Goal: Download file/media

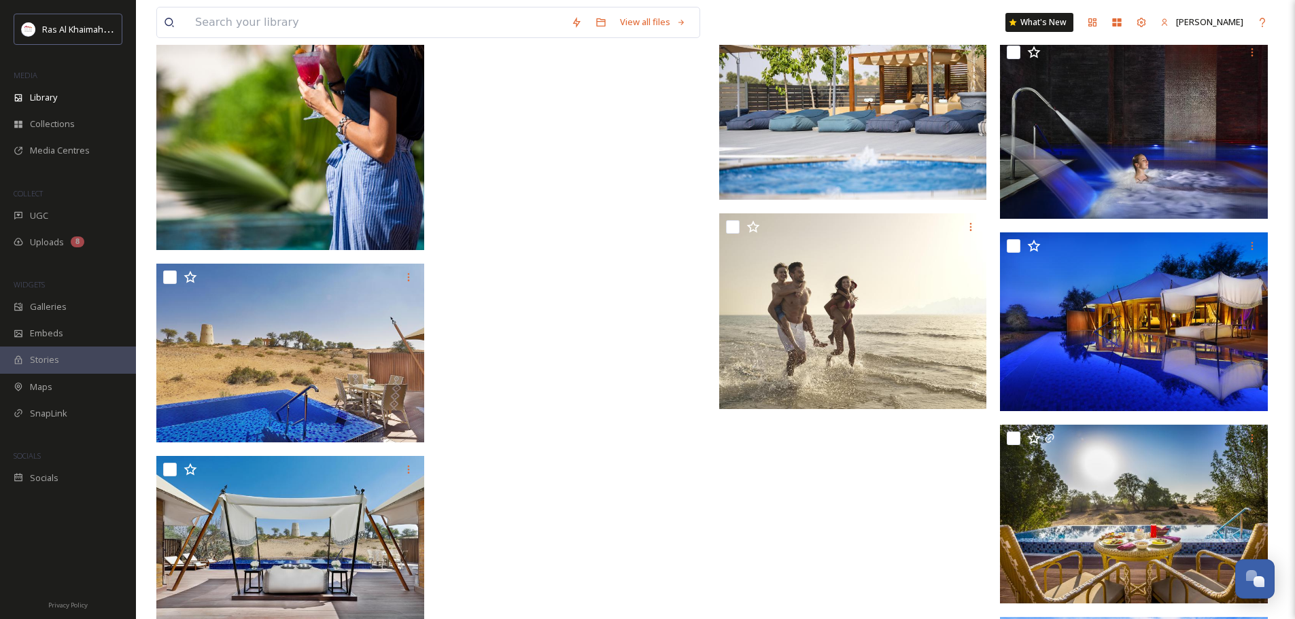
scroll to position [40243, 0]
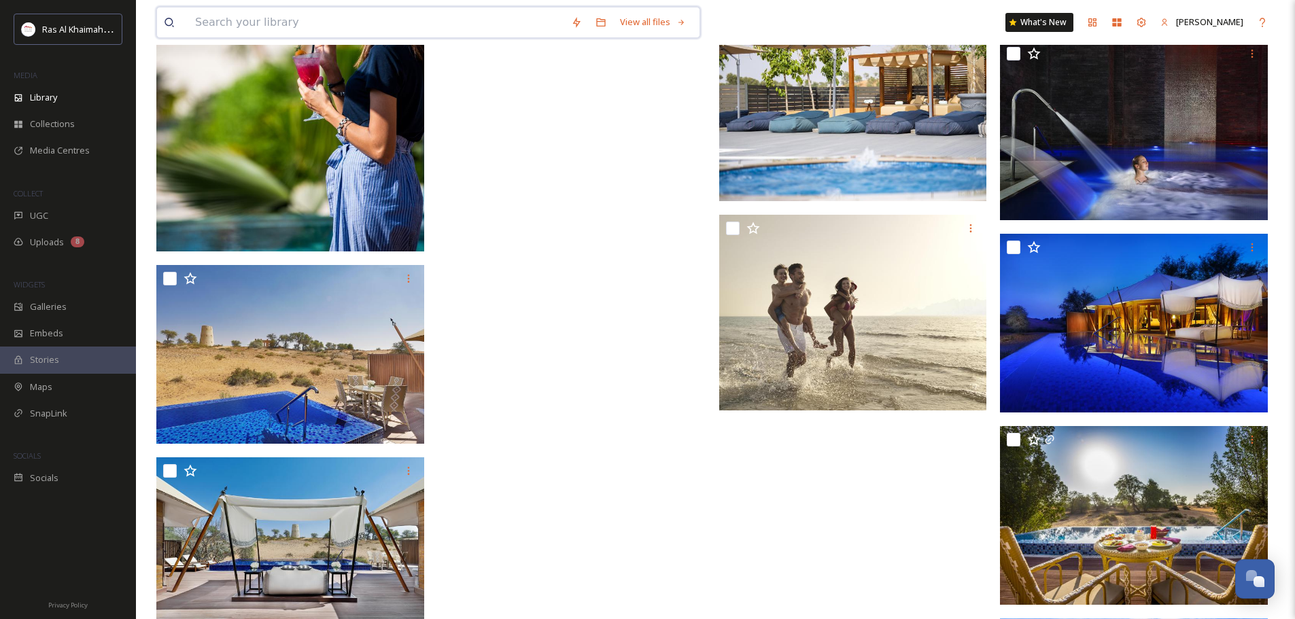
click at [424, 35] on input at bounding box center [376, 22] width 376 height 30
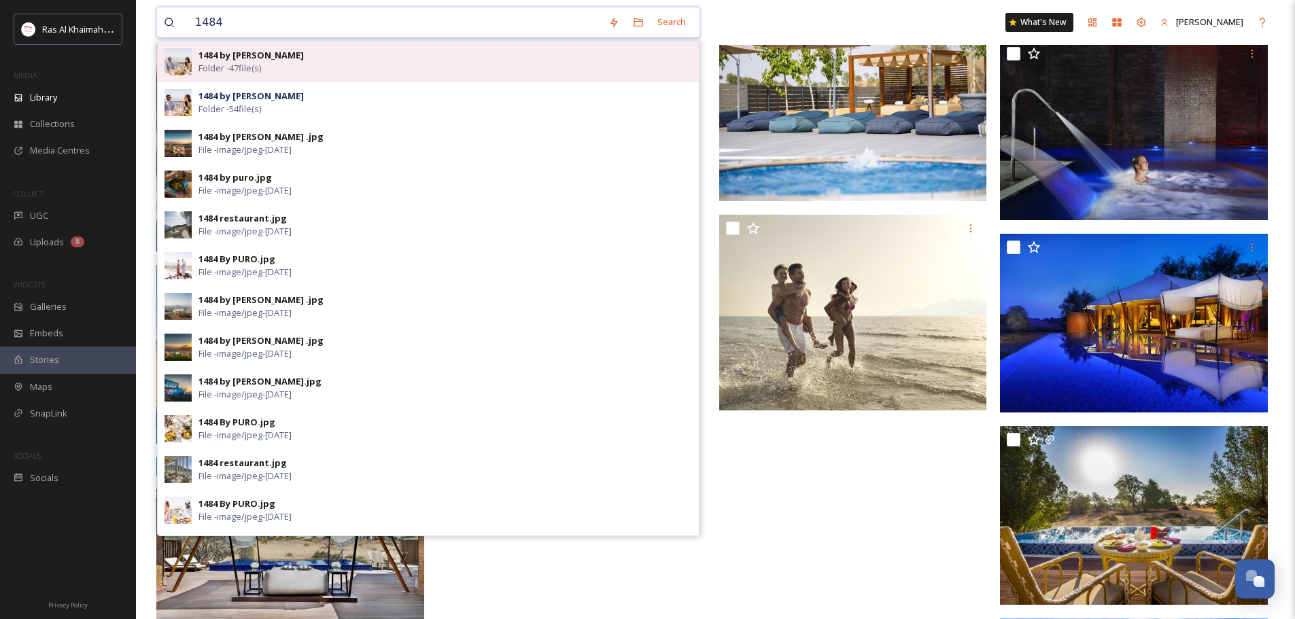
type input "1484"
click at [330, 50] on div "1484 by Puro Folder - 47 file(s)" at bounding box center [444, 62] width 493 height 26
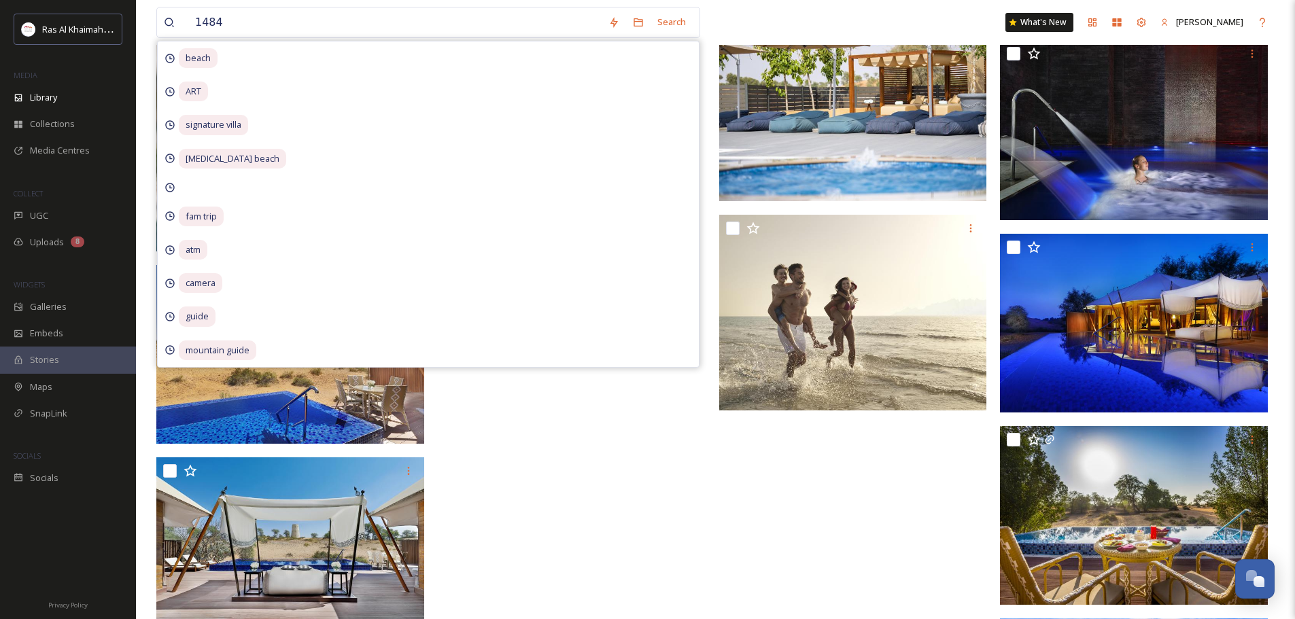
click at [669, 14] on div "Search" at bounding box center [671, 22] width 42 height 27
click at [679, 22] on div "Search" at bounding box center [671, 22] width 42 height 27
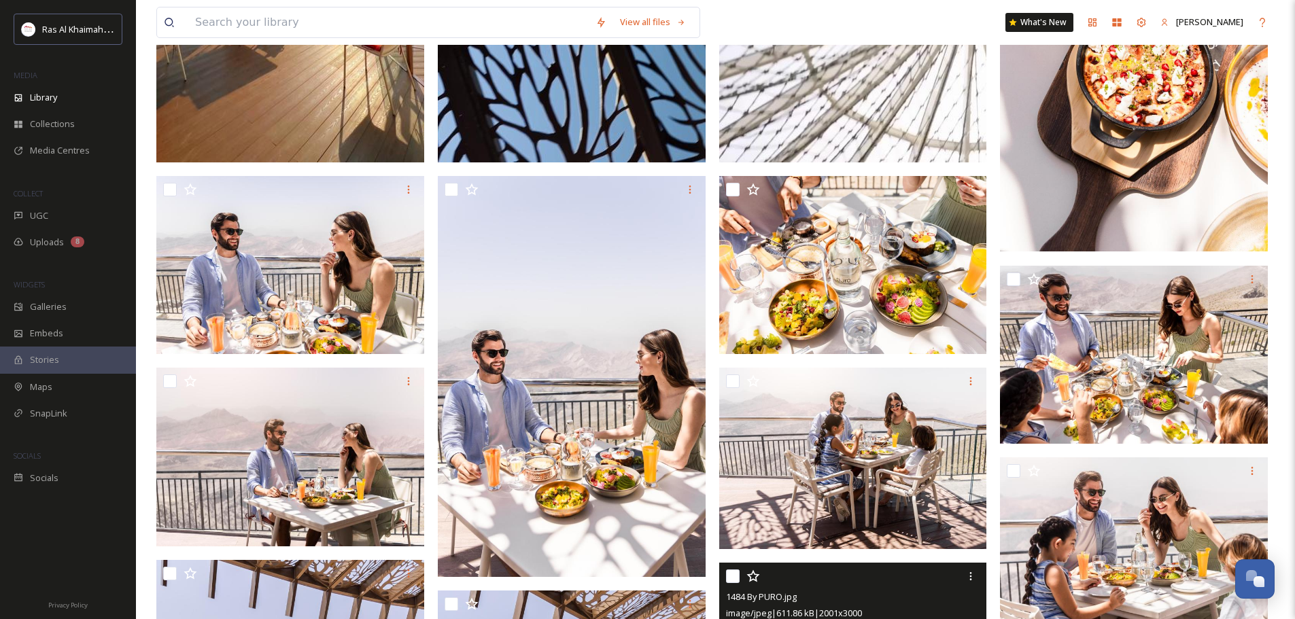
scroll to position [748, 0]
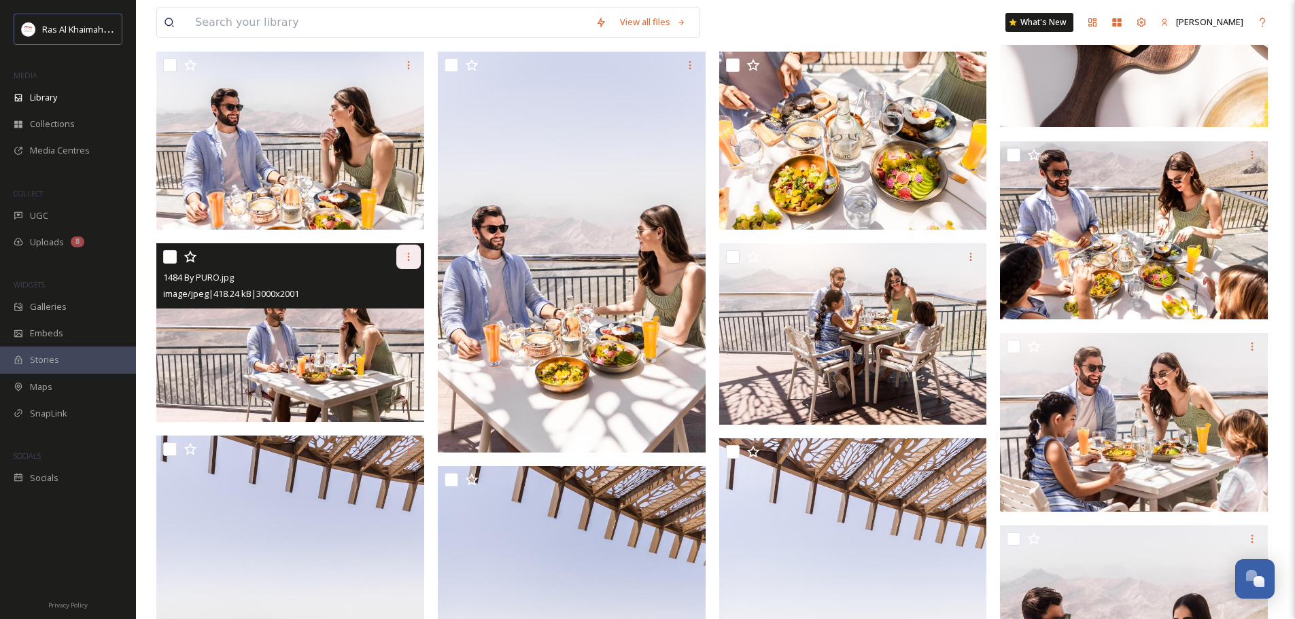
click at [408, 259] on icon at bounding box center [408, 256] width 11 height 11
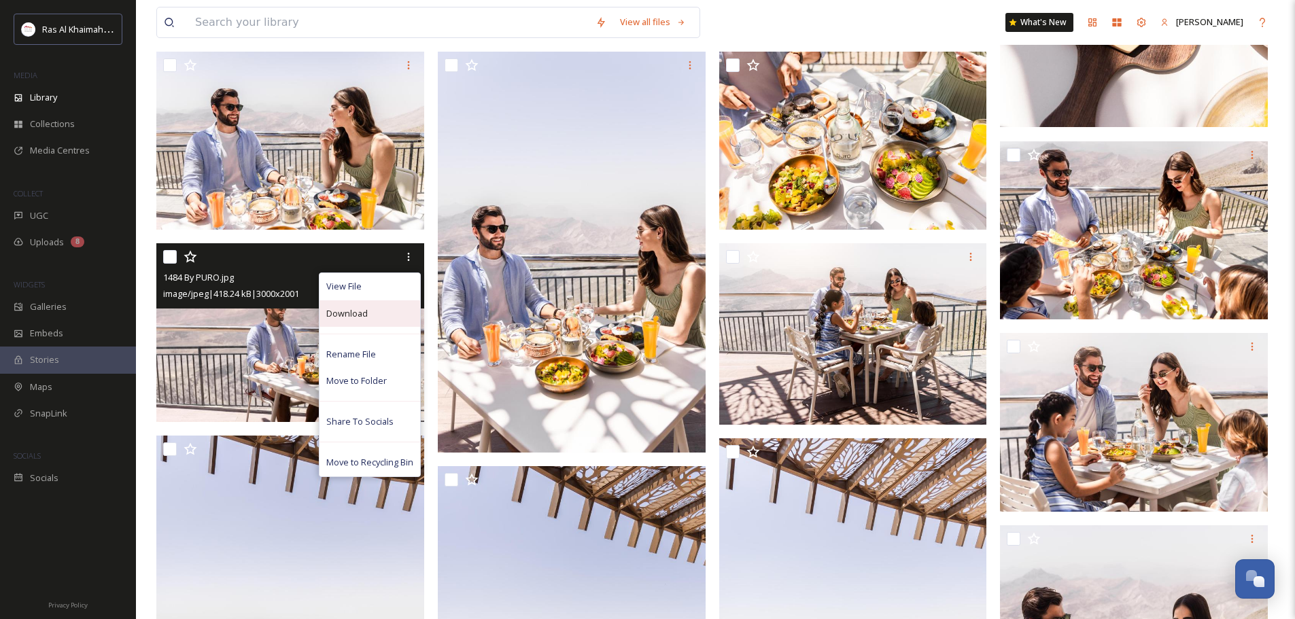
click at [378, 309] on div "Download" at bounding box center [369, 313] width 101 height 27
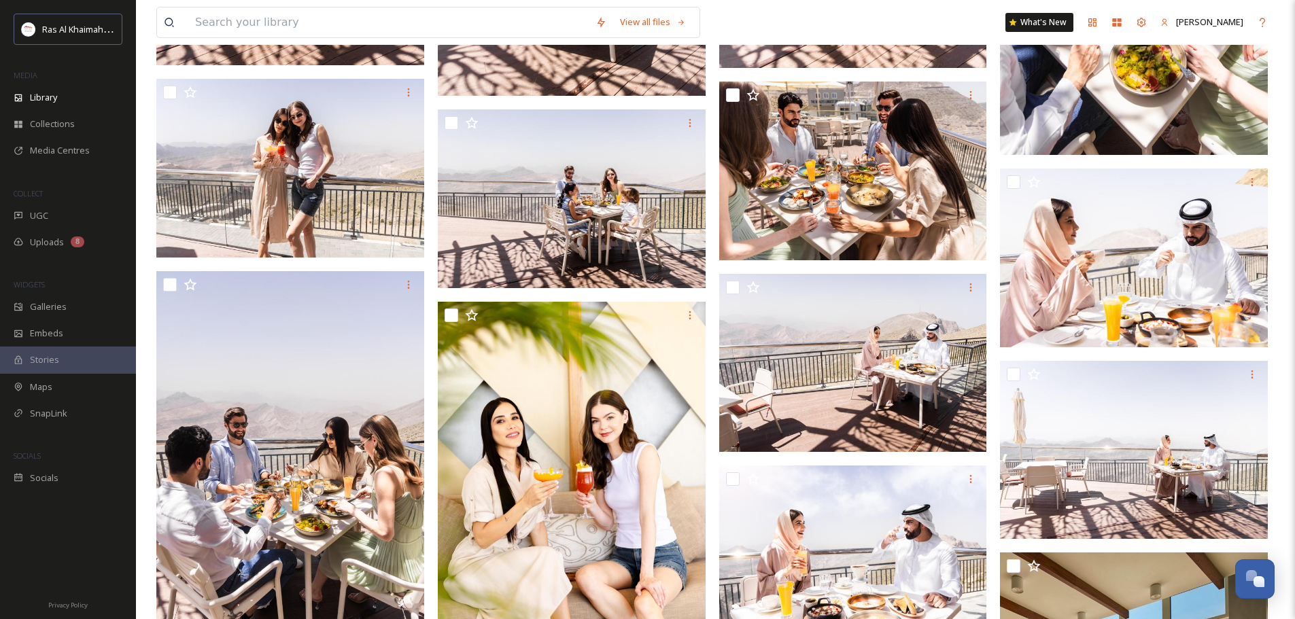
scroll to position [1501, 0]
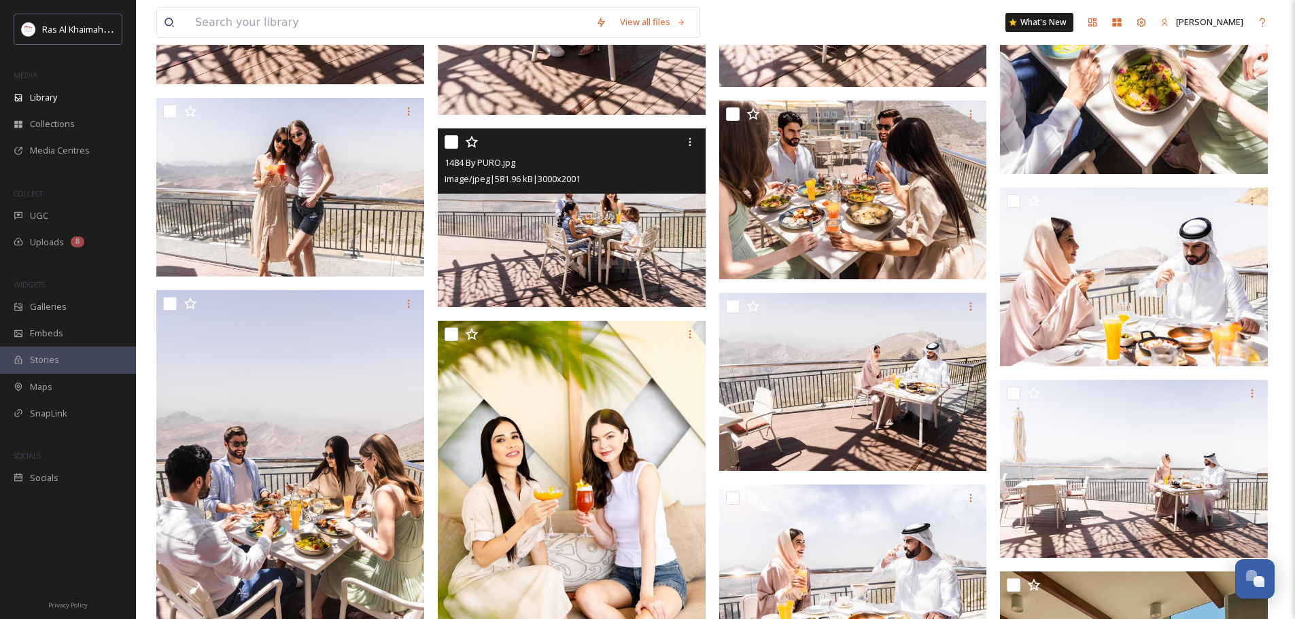
click at [620, 264] on img at bounding box center [572, 217] width 268 height 179
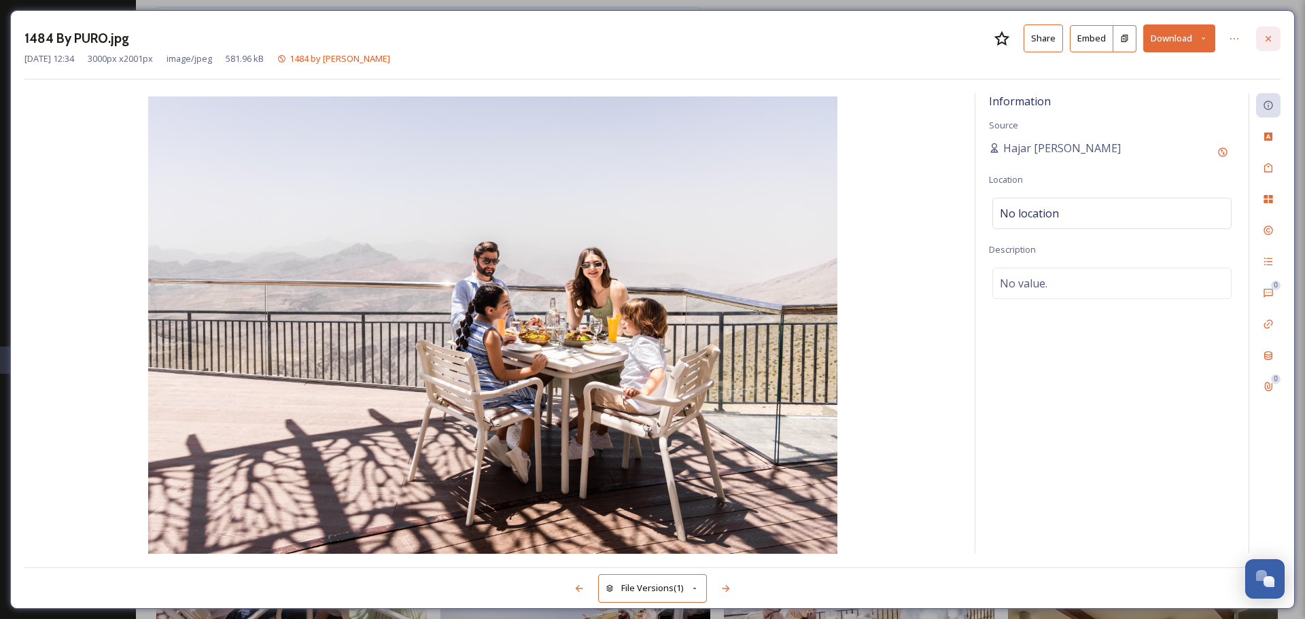
click at [1268, 40] on icon at bounding box center [1268, 38] width 11 height 11
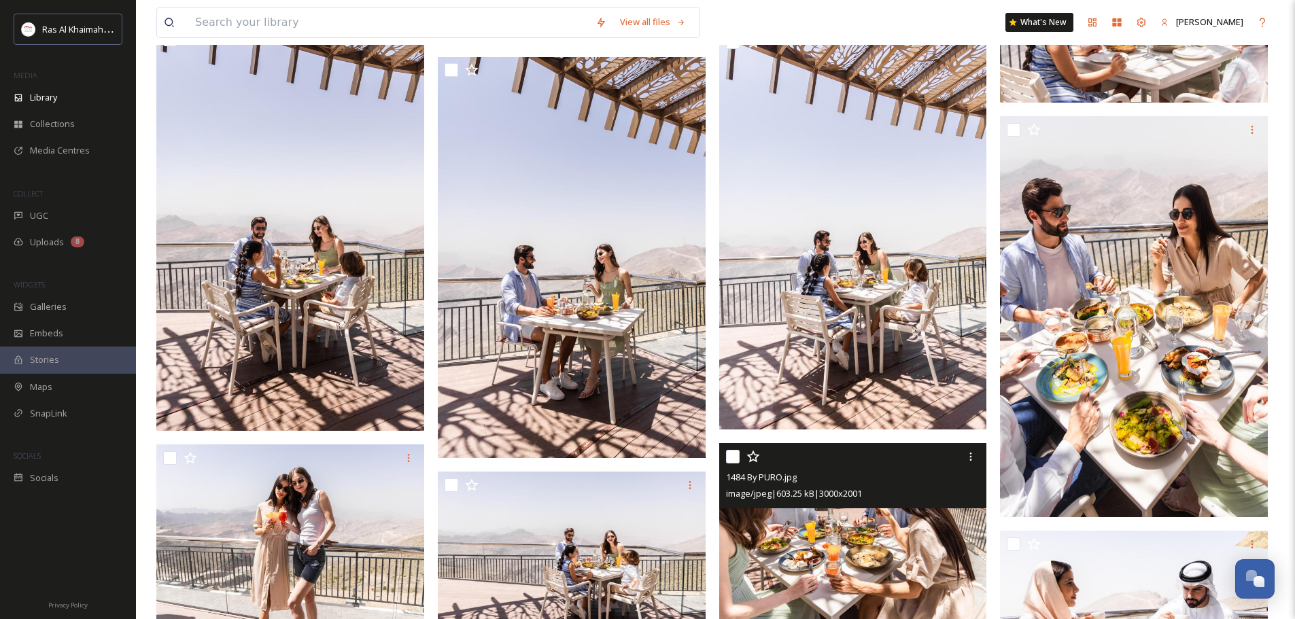
scroll to position [1161, 0]
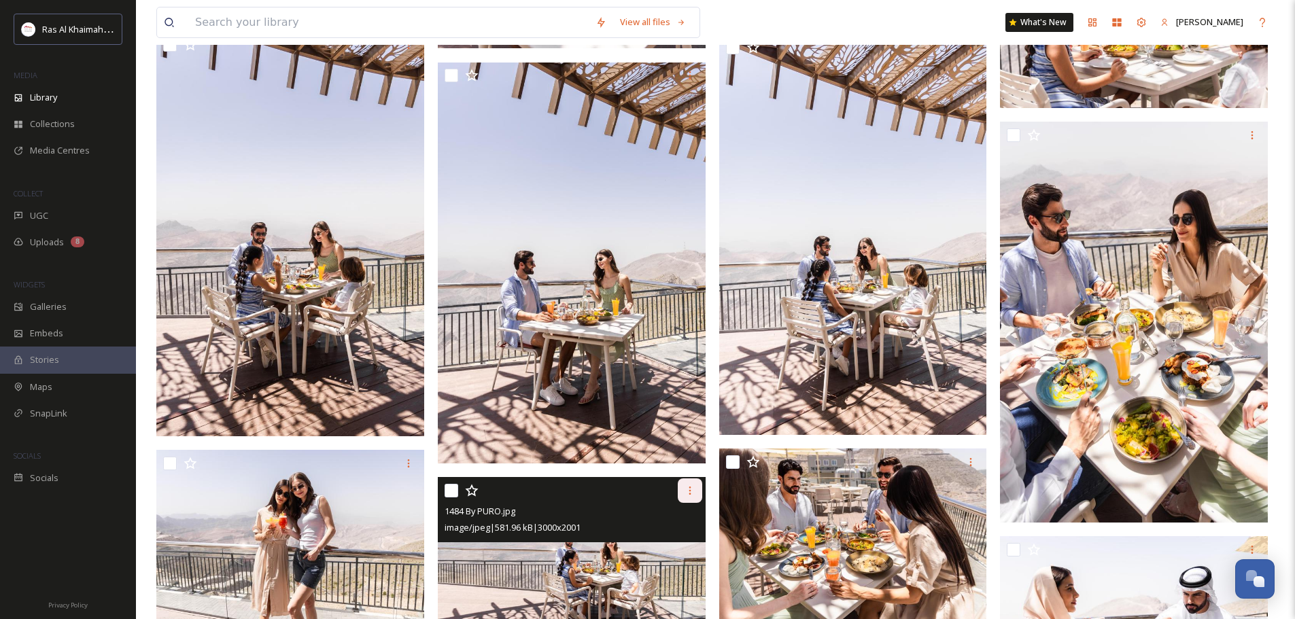
click at [681, 497] on div at bounding box center [690, 490] width 24 height 24
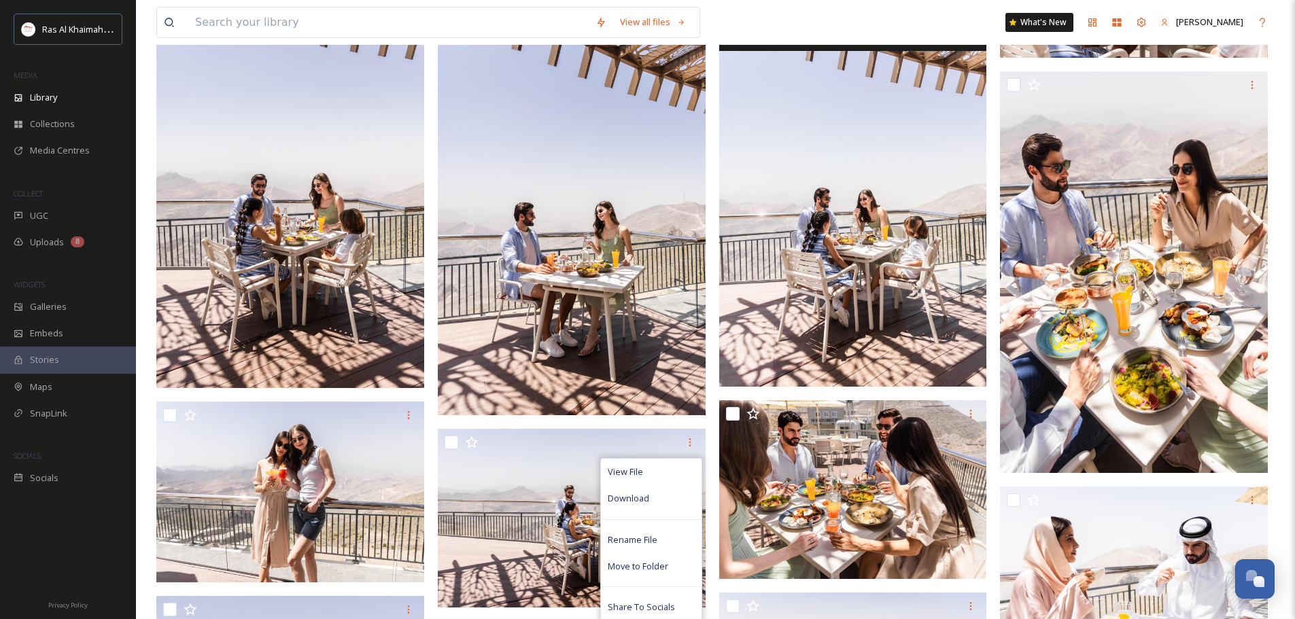
scroll to position [1297, 0]
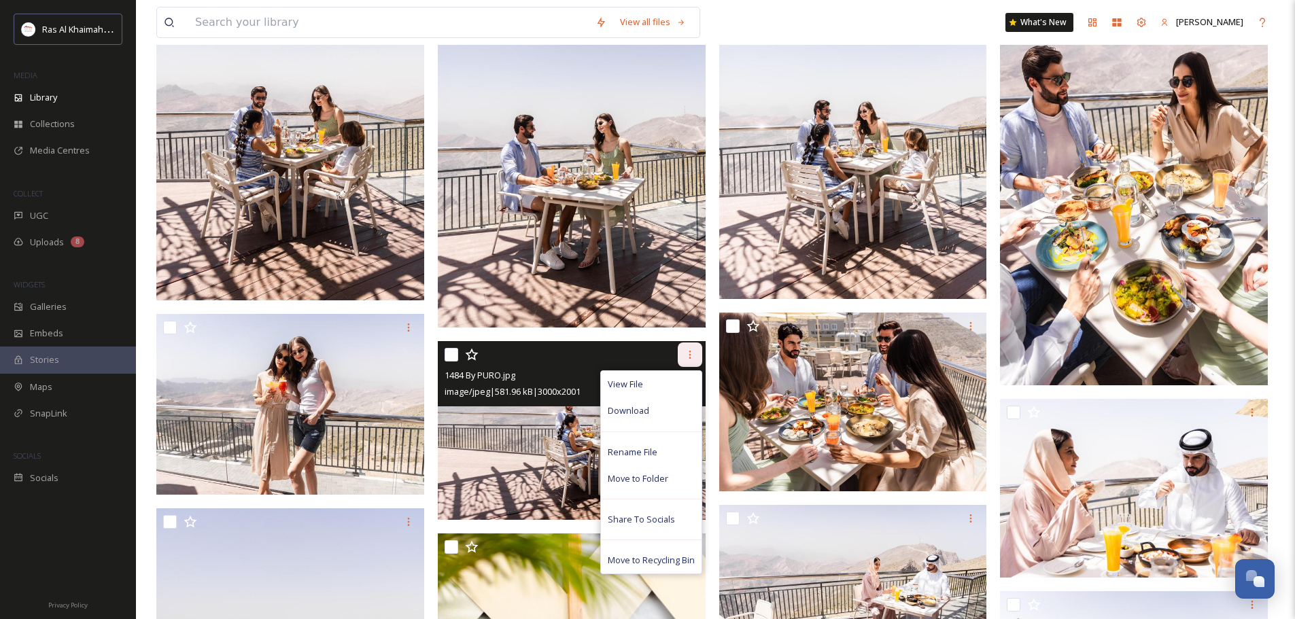
click at [689, 349] on icon at bounding box center [689, 354] width 11 height 11
click at [654, 417] on div "Download" at bounding box center [651, 411] width 101 height 27
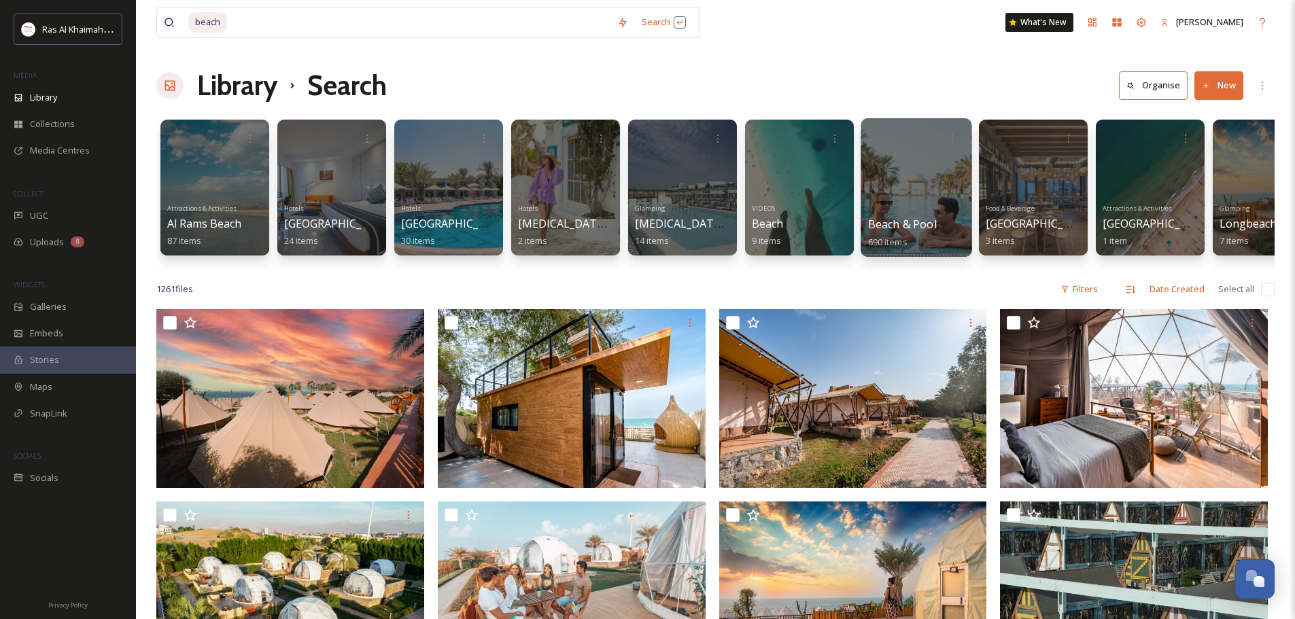
click at [640, 175] on div at bounding box center [915, 187] width 111 height 139
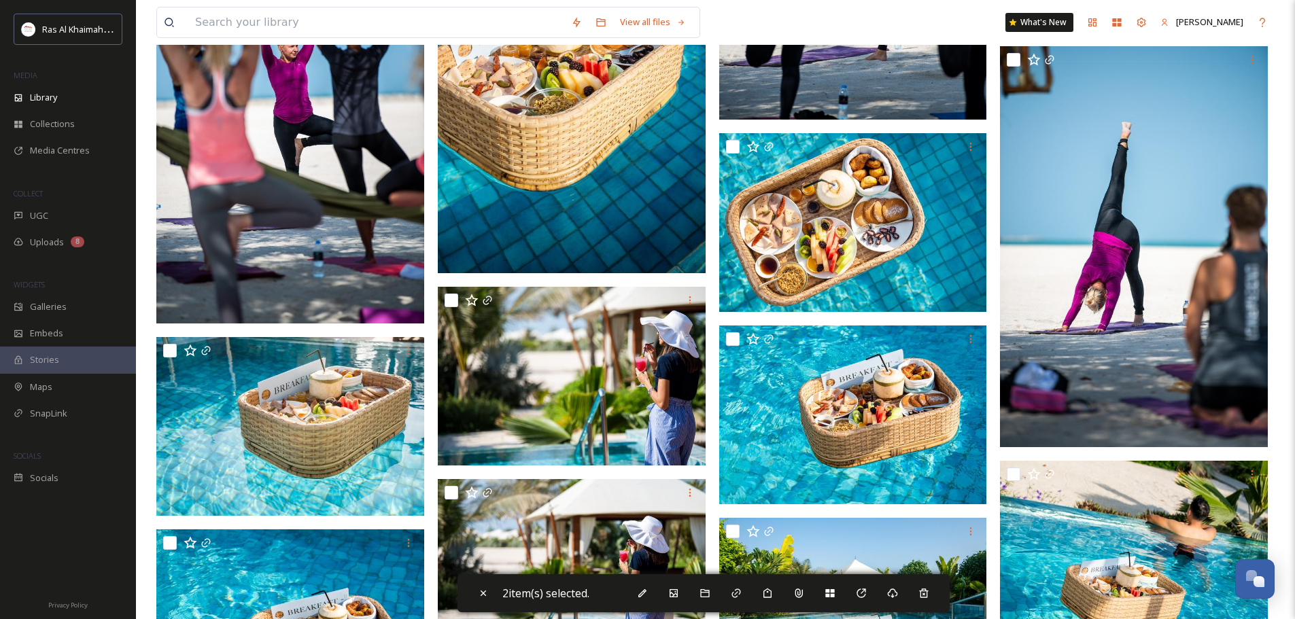
scroll to position [39064, 0]
